Goal: Information Seeking & Learning: Learn about a topic

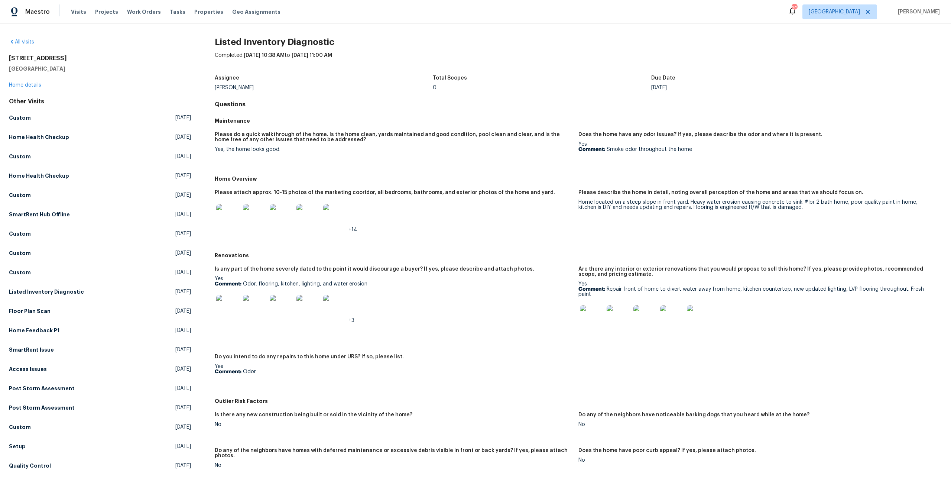
click at [591, 305] on img at bounding box center [592, 317] width 24 height 24
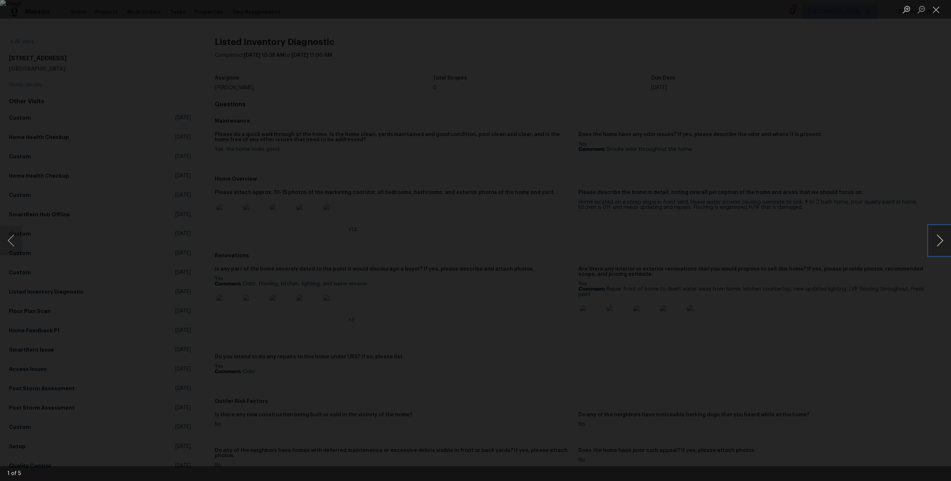
click at [933, 240] on button "Next image" at bounding box center [940, 241] width 22 height 30
click at [829, 317] on div "Lightbox" at bounding box center [475, 240] width 951 height 481
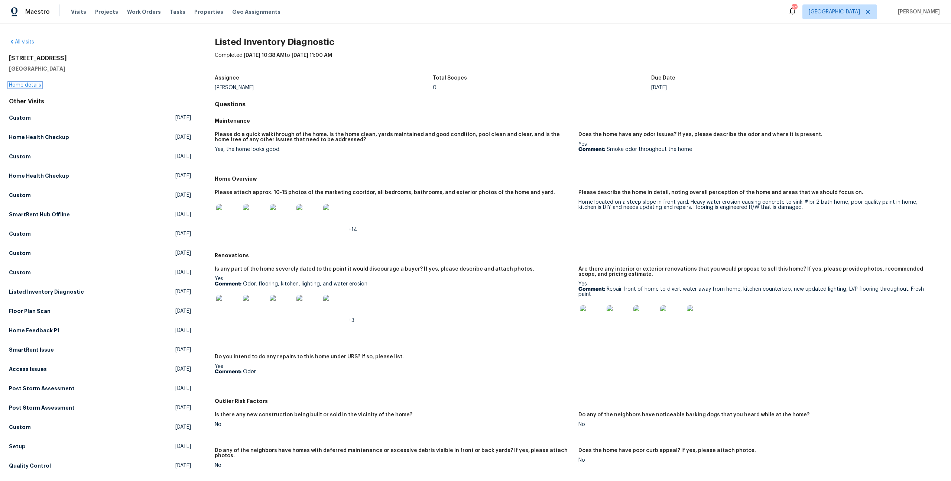
click at [28, 82] on link "Home details" at bounding box center [25, 84] width 32 height 5
click at [218, 295] on img at bounding box center [228, 307] width 24 height 24
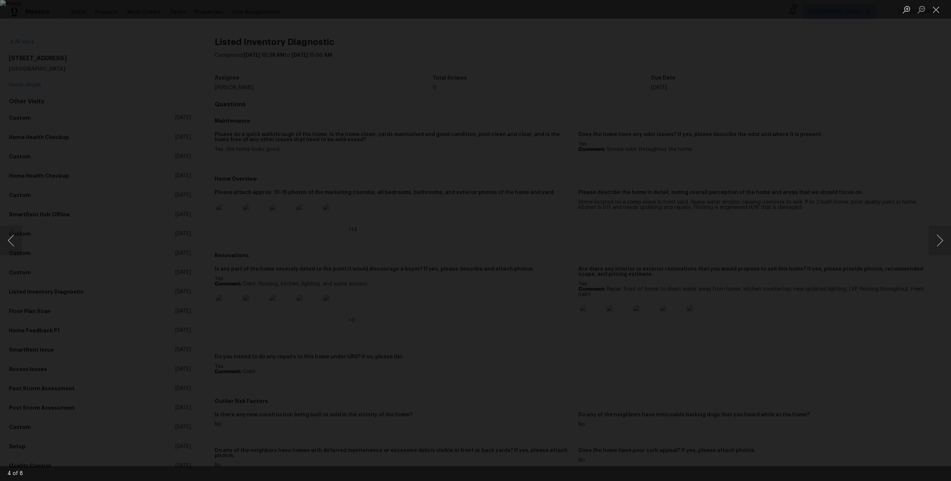
click at [781, 226] on div "Lightbox" at bounding box center [475, 240] width 951 height 481
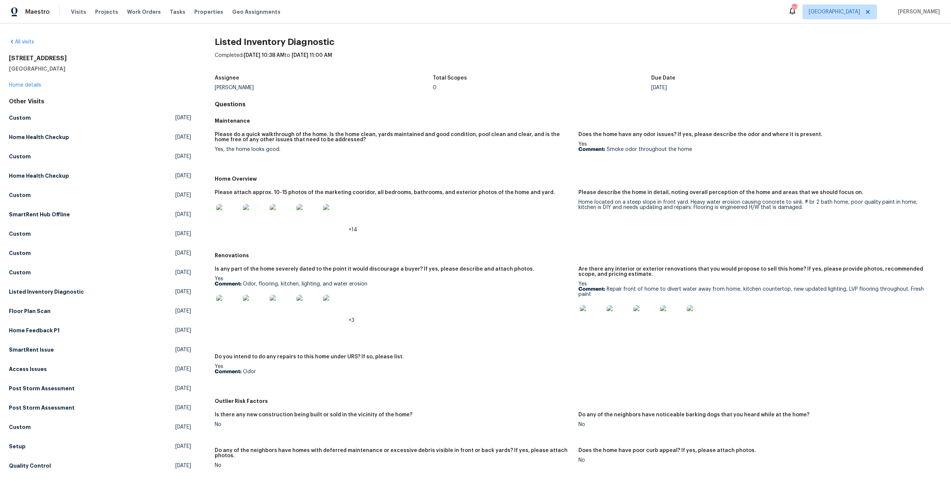
click at [323, 204] on img at bounding box center [335, 216] width 24 height 24
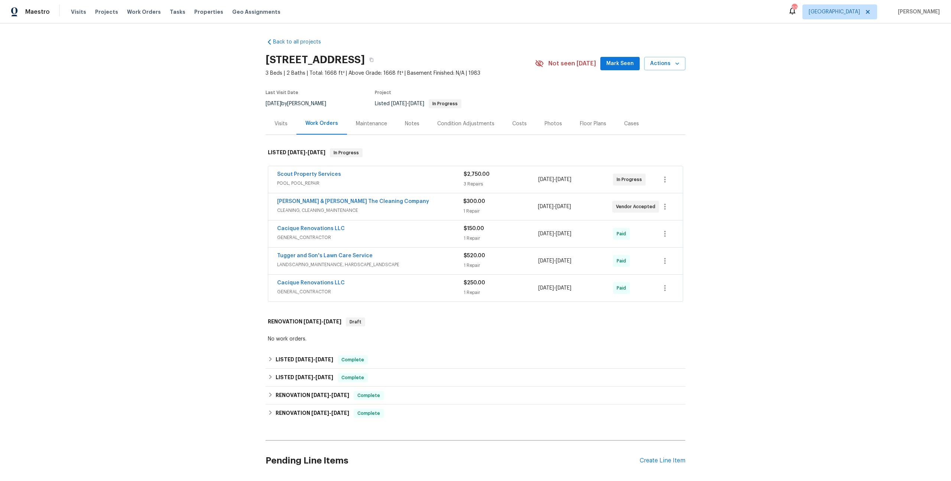
click at [387, 171] on div "Scout Property Services" at bounding box center [370, 175] width 187 height 9
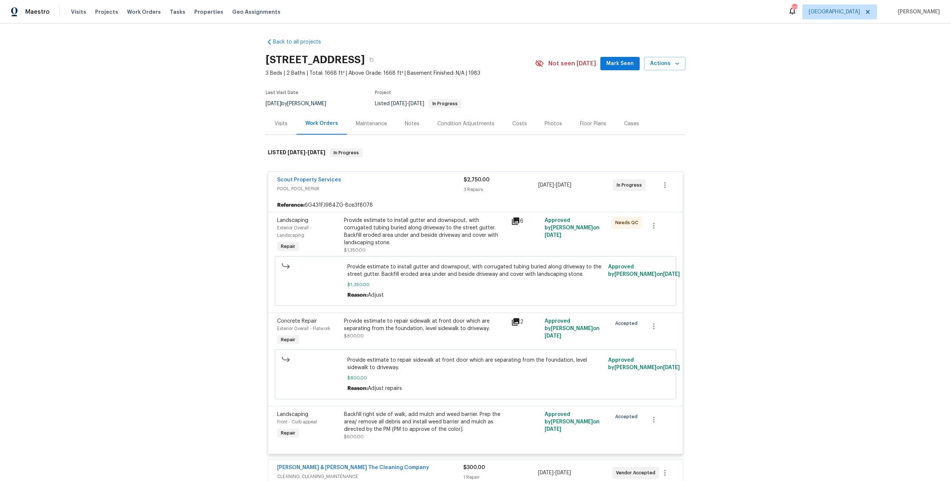
click at [407, 176] on div "Scout Property Services" at bounding box center [370, 180] width 187 height 9
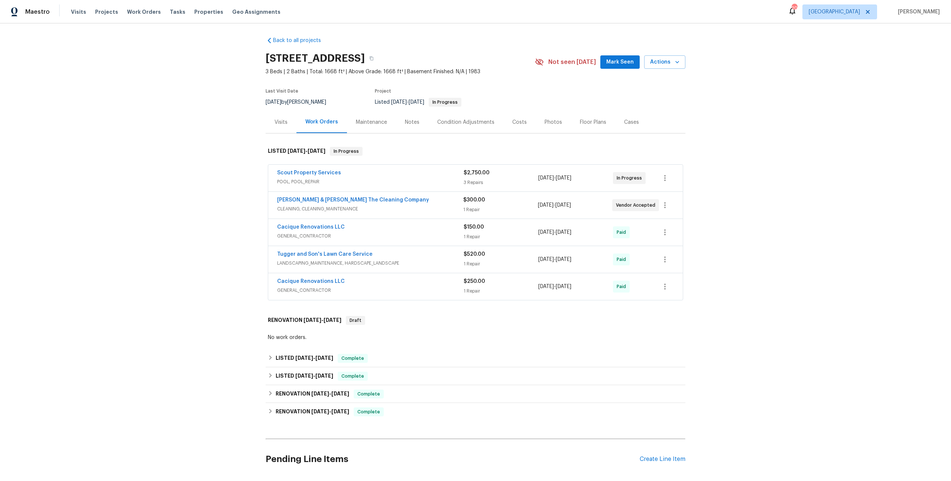
scroll to position [3, 0]
click at [414, 168] on div "Scout Property Services" at bounding box center [370, 172] width 187 height 9
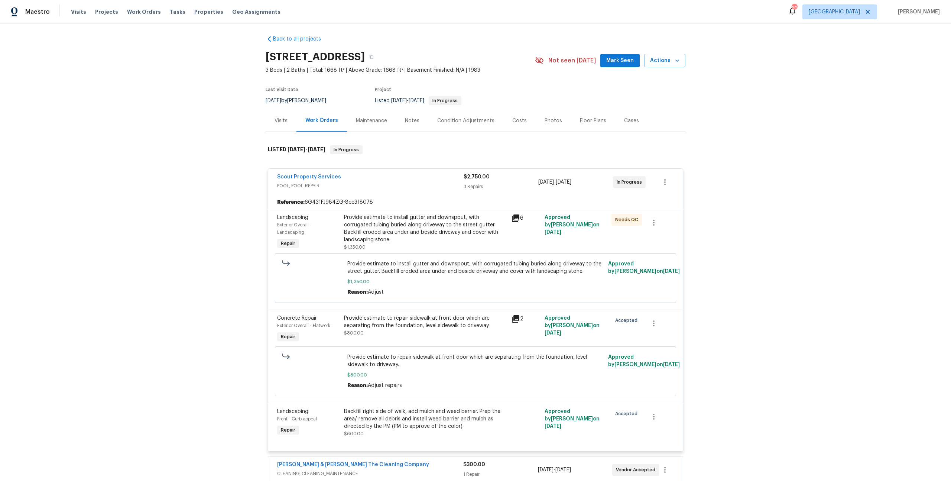
click at [408, 182] on span "POOL, POOL_REPAIR" at bounding box center [370, 185] width 187 height 7
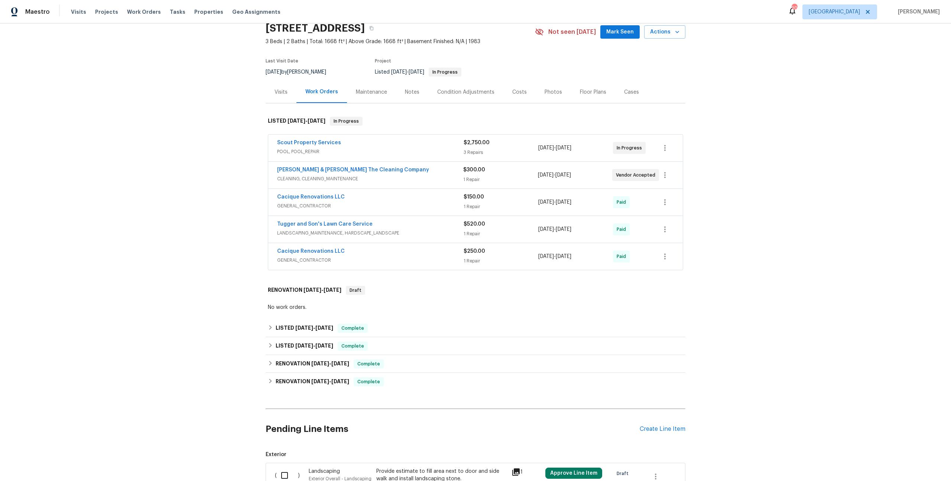
scroll to position [49, 0]
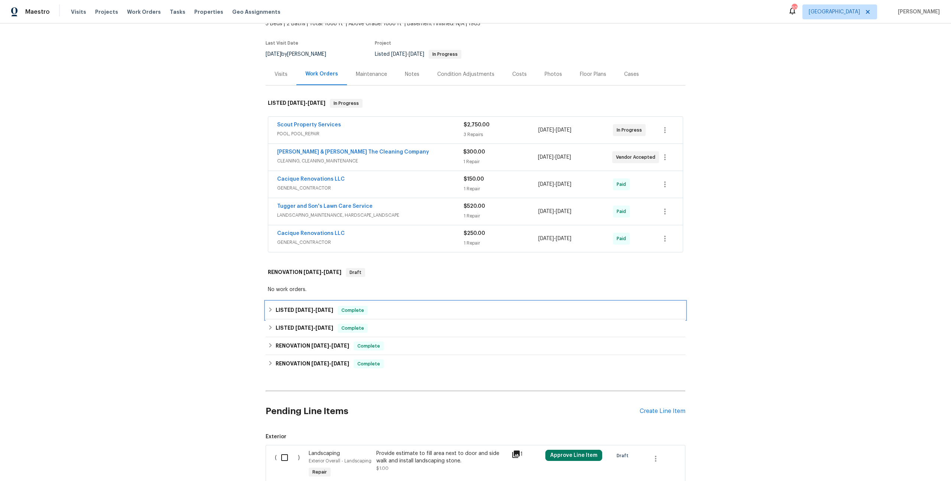
click at [388, 306] on div "LISTED [DATE] - [DATE] Complete" at bounding box center [475, 310] width 415 height 9
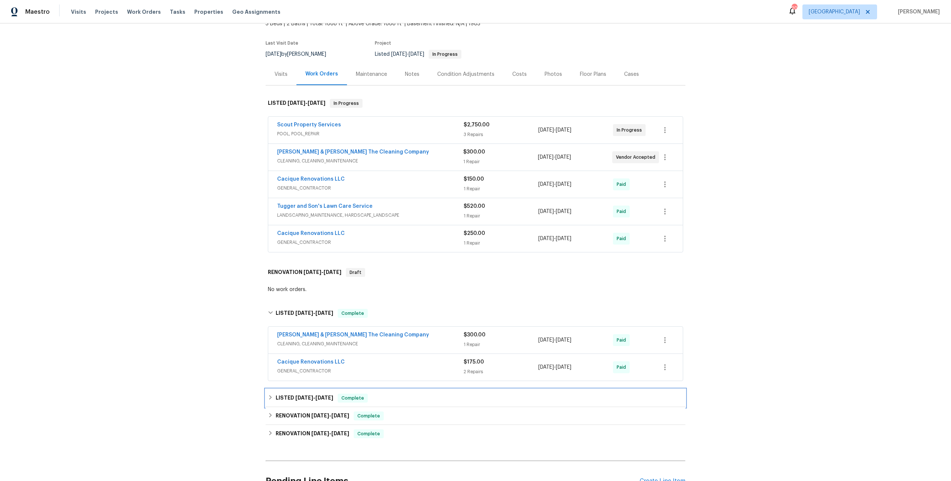
click at [397, 389] on div "LISTED [DATE] - [DATE] Complete" at bounding box center [476, 398] width 420 height 18
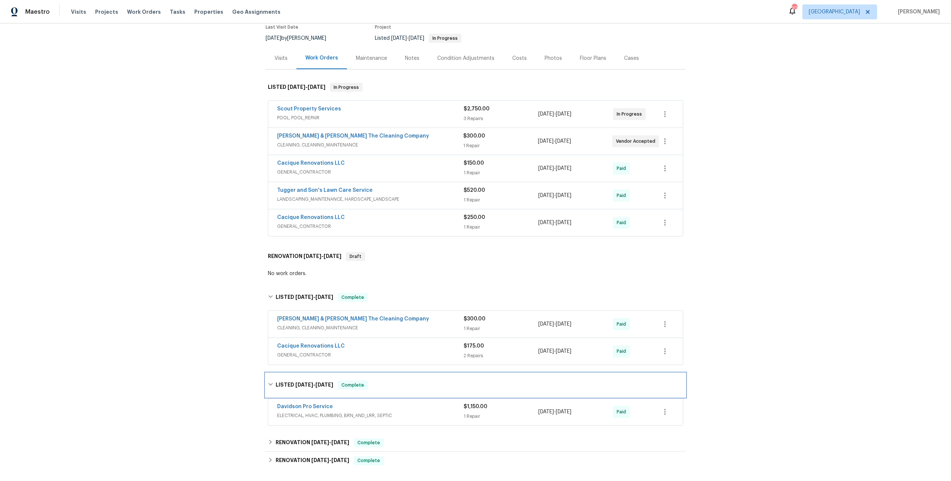
scroll to position [66, 0]
click at [414, 398] on div "Davidson Pro Service ELECTRICAL, HVAC, PLUMBING, BRN_AND_LRR, SEPTIC $1,150.00 …" at bounding box center [475, 411] width 415 height 27
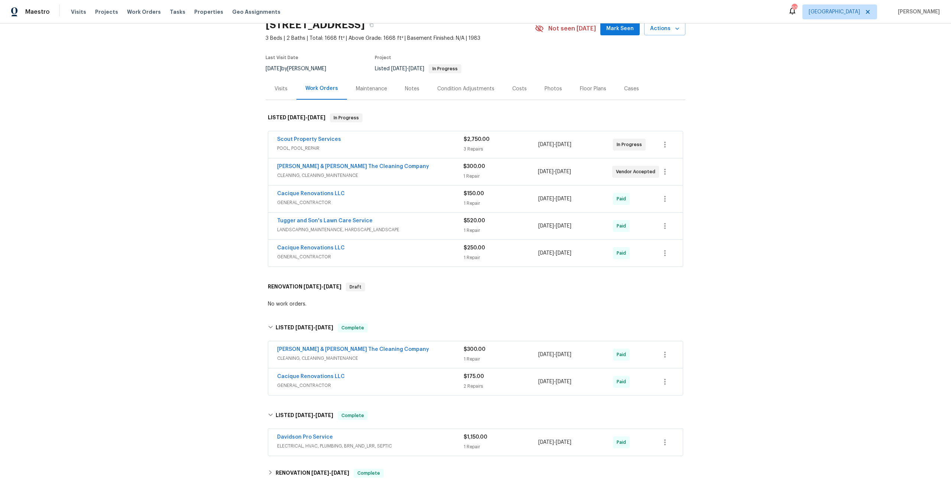
scroll to position [0, 0]
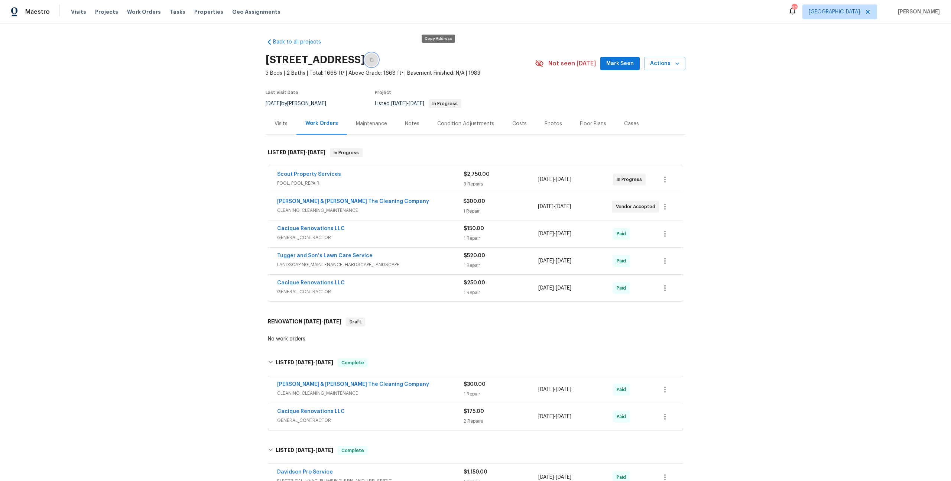
click at [374, 58] on icon "button" at bounding box center [371, 60] width 4 height 4
